Goal: Book appointment/travel/reservation

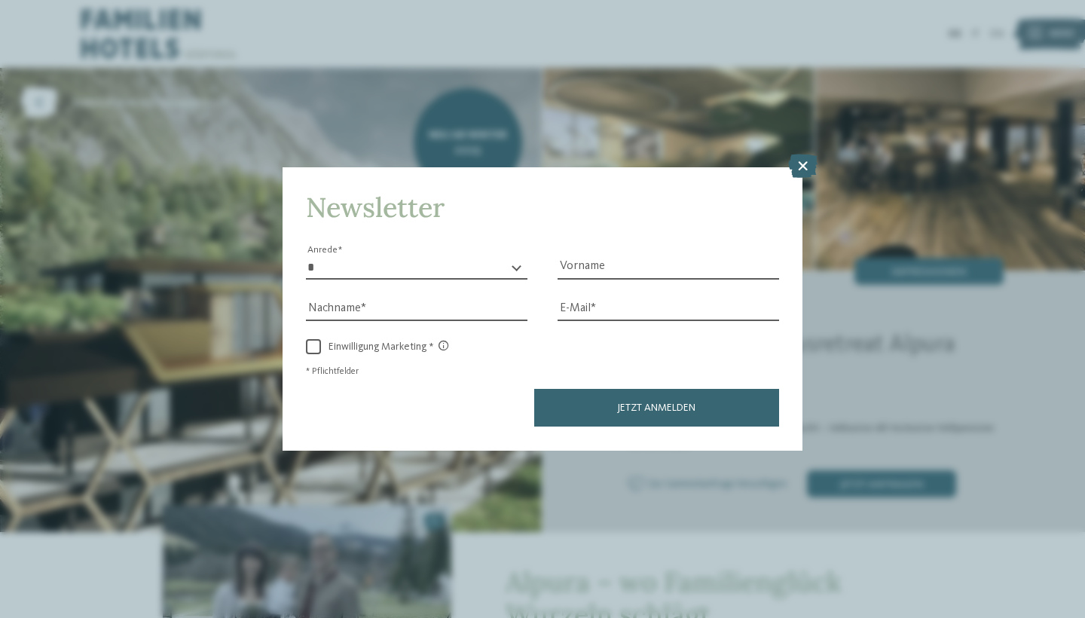
click at [798, 155] on icon at bounding box center [802, 167] width 29 height 24
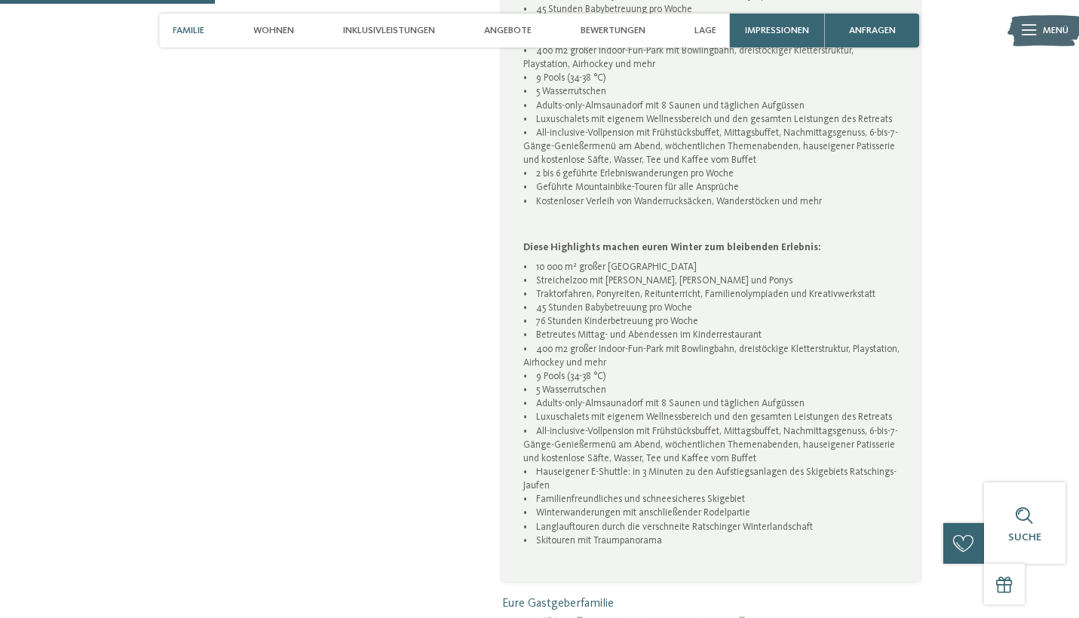
scroll to position [996, 0]
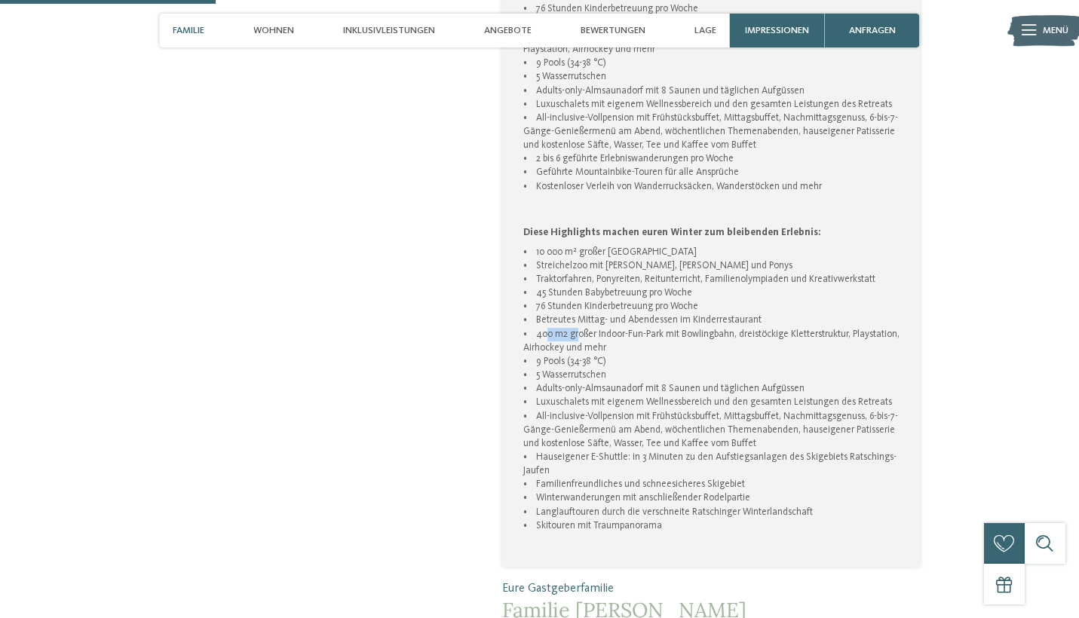
drag, startPoint x: 539, startPoint y: 312, endPoint x: 573, endPoint y: 314, distance: 34.0
click at [574, 314] on p "• 10 000 m² großer kindersicherer Park • Streichelzoo mit Alpakas, Hasen Hühner…" at bounding box center [711, 396] width 376 height 301
click at [610, 311] on p "• 10 000 m² großer kindersicherer Park • Streichelzoo mit Alpakas, Hasen Hühner…" at bounding box center [711, 396] width 376 height 301
drag, startPoint x: 609, startPoint y: 310, endPoint x: 705, endPoint y: 308, distance: 95.7
click at [705, 308] on p "• 10 000 m² großer kindersicherer Park • Streichelzoo mit Alpakas, Hasen Hühner…" at bounding box center [711, 396] width 376 height 301
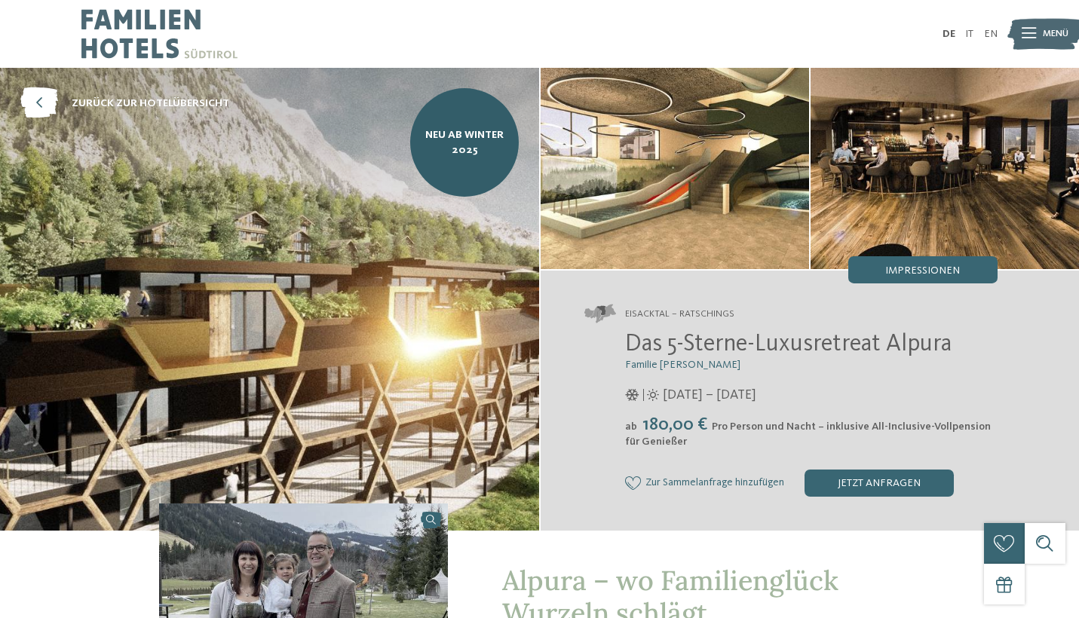
scroll to position [0, 0]
click at [247, 317] on img at bounding box center [269, 299] width 539 height 463
click at [153, 50] on img at bounding box center [159, 34] width 156 height 68
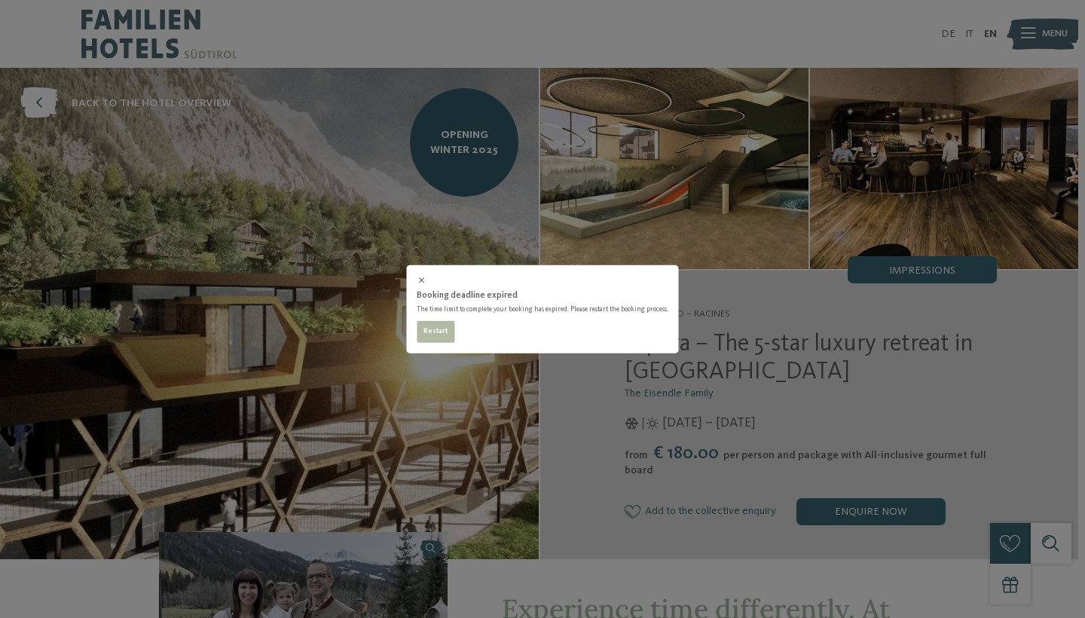
select select "*"
select select "**********"
